Goal: Entertainment & Leisure: Consume media (video, audio)

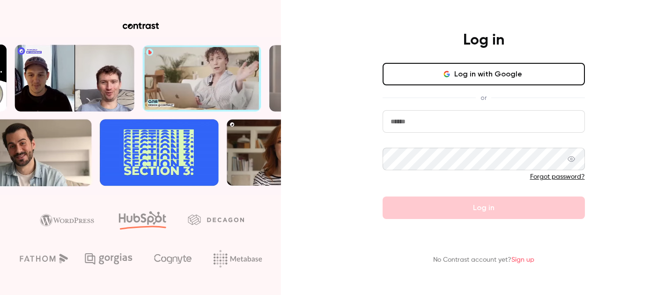
click at [424, 65] on button "Log in with Google" at bounding box center [484, 74] width 202 height 22
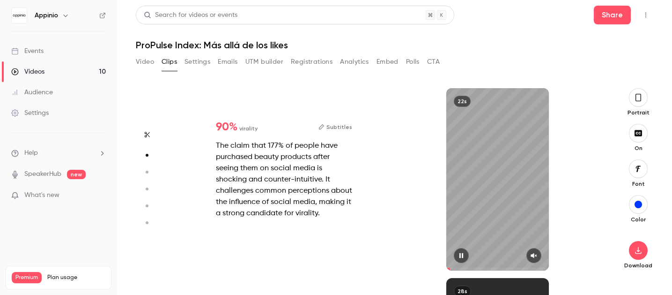
scroll to position [190, 0]
type input "*"
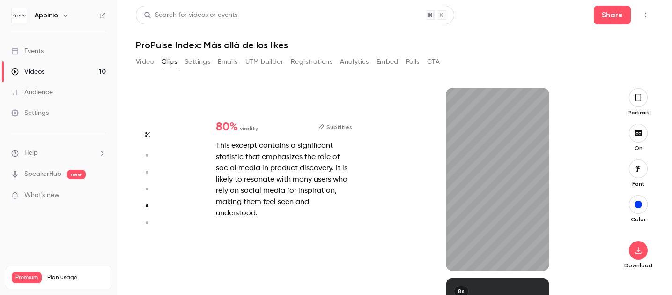
scroll to position [569, 0]
click at [638, 97] on icon "button" at bounding box center [637, 97] width 7 height 10
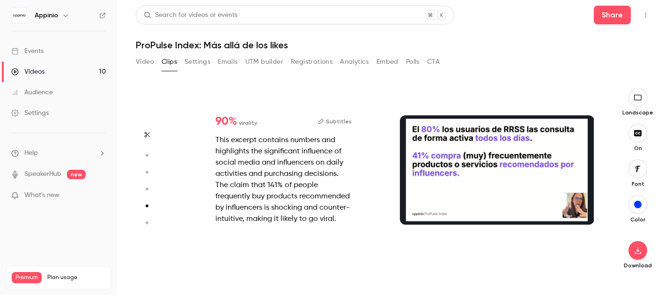
type input "*"
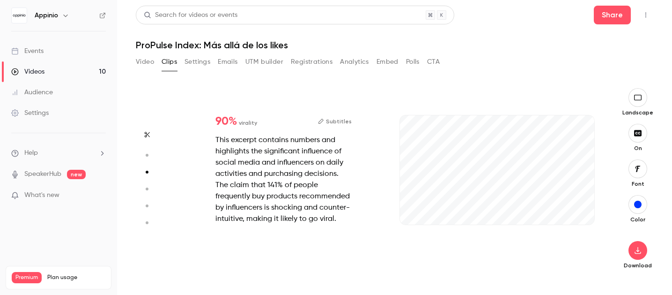
click at [640, 92] on button "button" at bounding box center [637, 97] width 19 height 19
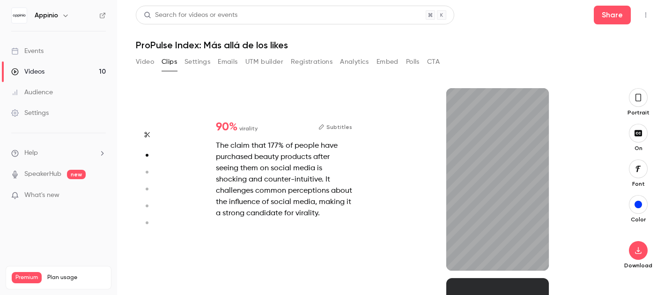
scroll to position [190, 0]
click at [634, 173] on button "button" at bounding box center [638, 168] width 19 height 19
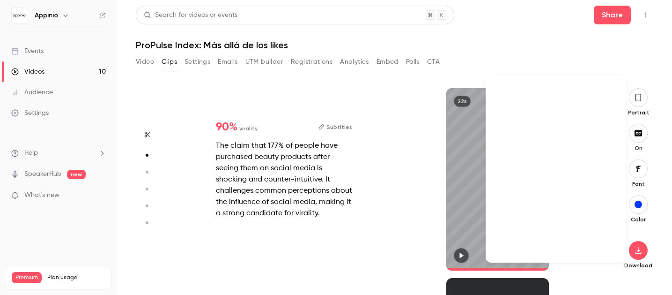
scroll to position [10417, 0]
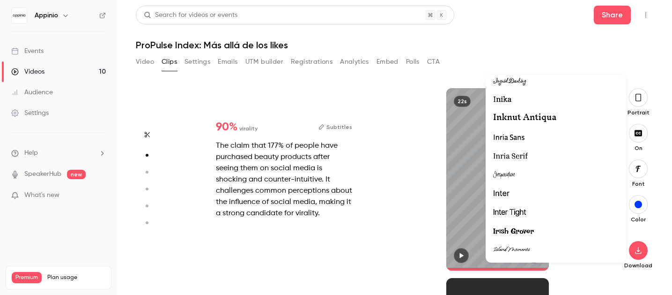
click at [499, 200] on li at bounding box center [556, 193] width 140 height 19
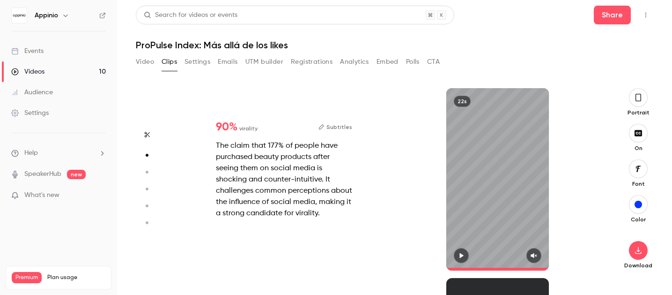
scroll to position [190, 0]
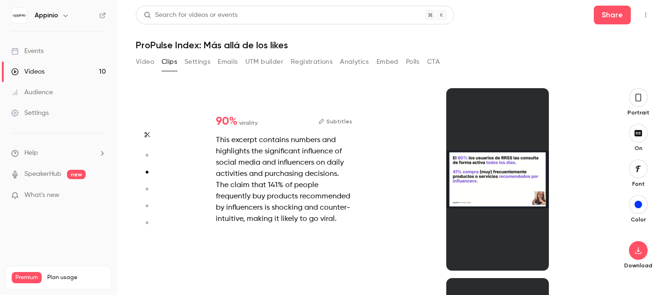
type input "*"
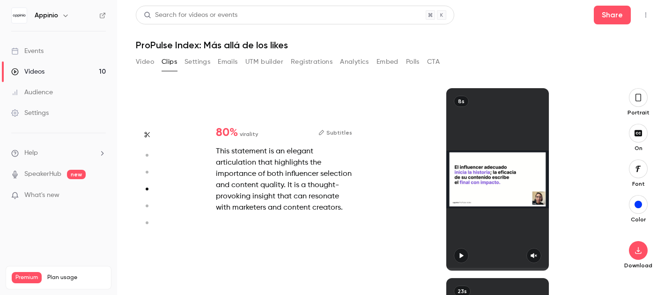
type input "*"
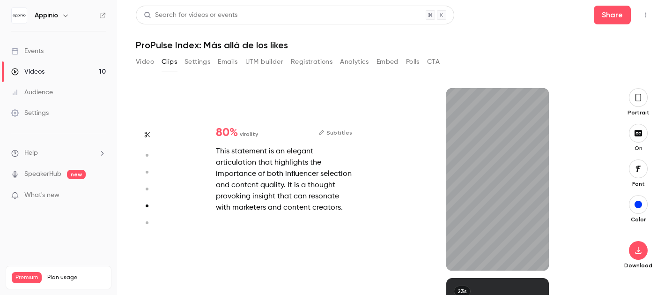
scroll to position [759, 0]
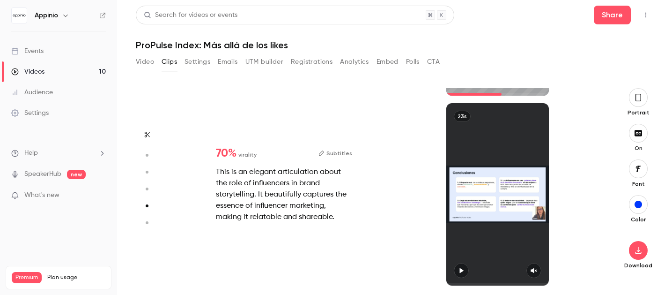
type input "*"
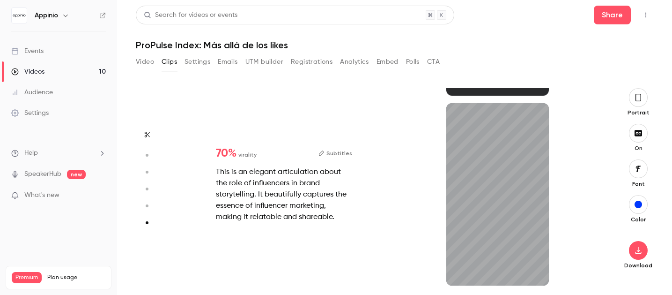
scroll to position [933, 0]
type input "*"
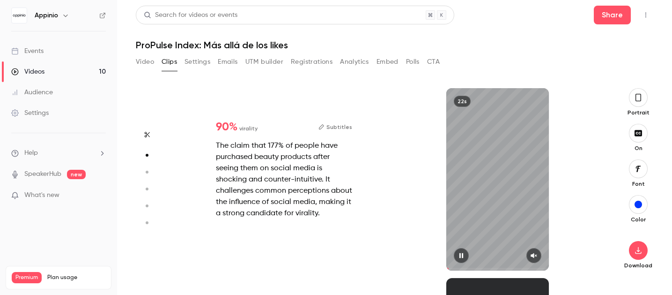
scroll to position [190, 0]
click at [636, 251] on icon "button" at bounding box center [638, 249] width 11 height 7
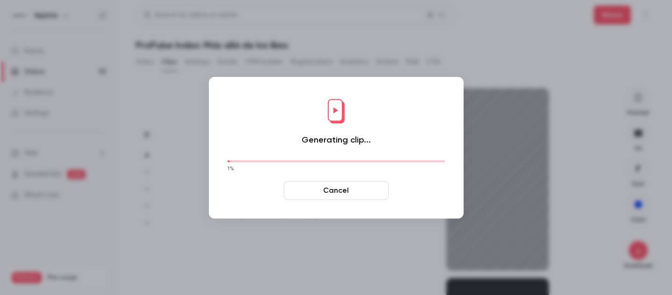
click at [331, 193] on button "Cancel" at bounding box center [336, 190] width 105 height 19
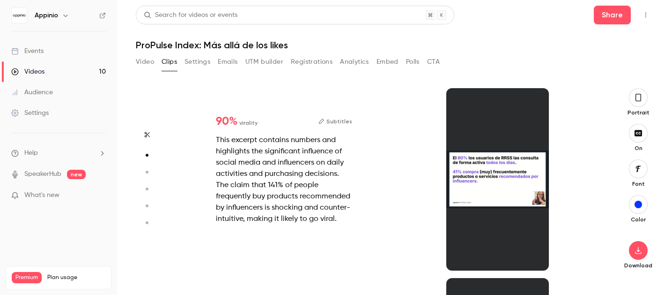
type input "*"
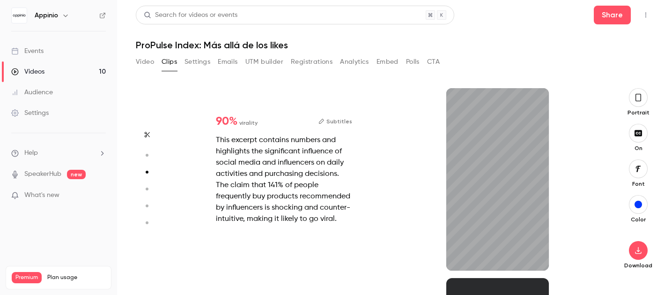
scroll to position [379, 0]
